Goal: Task Accomplishment & Management: Complete application form

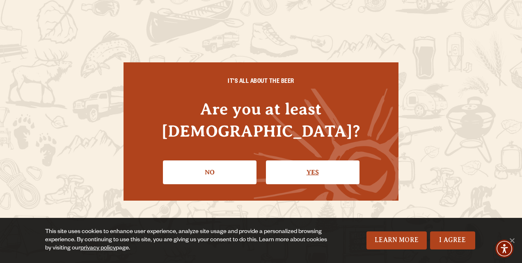
click at [321, 166] on link "Yes" at bounding box center [312, 172] width 93 height 24
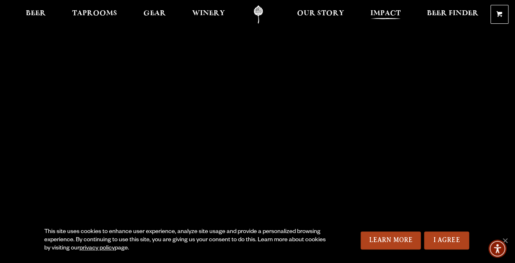
click at [384, 14] on span "Impact" at bounding box center [386, 13] width 30 height 7
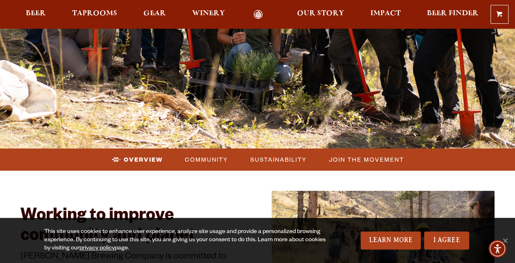
scroll to position [205, 0]
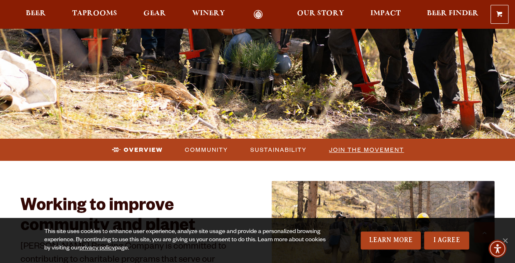
click at [343, 148] on span "Join the Movement" at bounding box center [366, 149] width 75 height 12
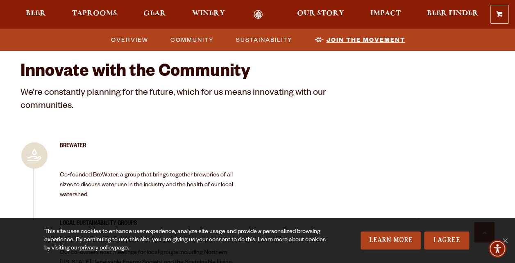
scroll to position [1721, 0]
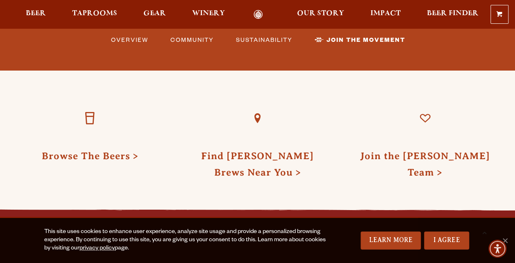
scroll to position [2254, 0]
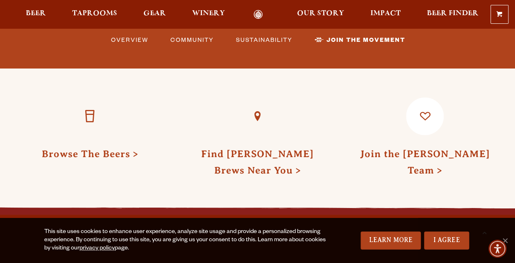
click at [384, 148] on link "Join the [PERSON_NAME] Team" at bounding box center [425, 161] width 130 height 27
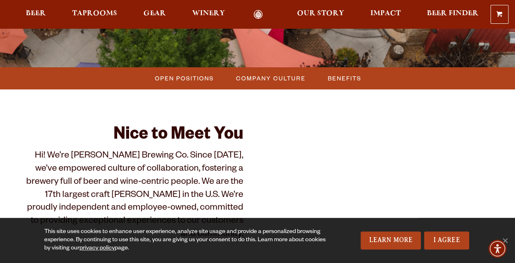
scroll to position [205, 0]
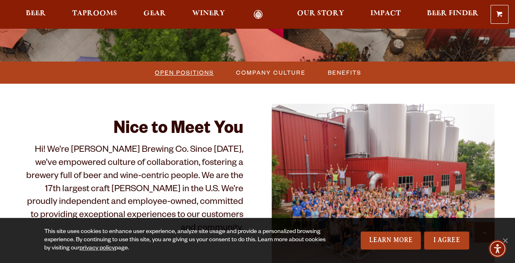
click at [166, 70] on span "Open Positions" at bounding box center [184, 72] width 59 height 12
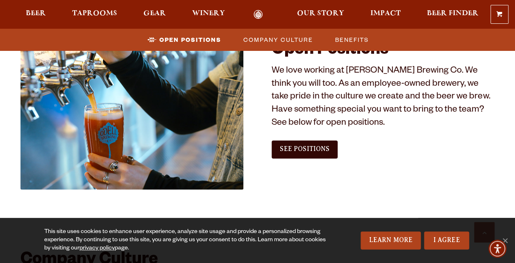
scroll to position [472, 0]
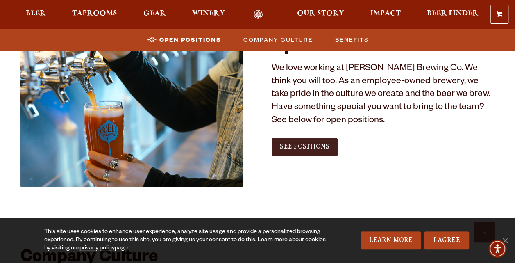
click at [300, 141] on link "See Positions" at bounding box center [305, 147] width 66 height 18
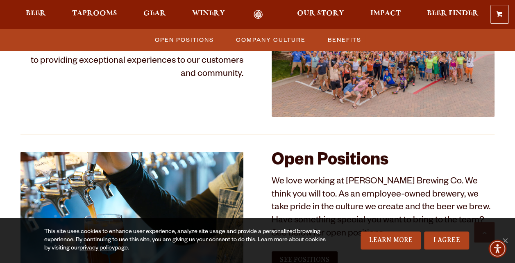
scroll to position [226, 0]
